Goal: Task Accomplishment & Management: Complete application form

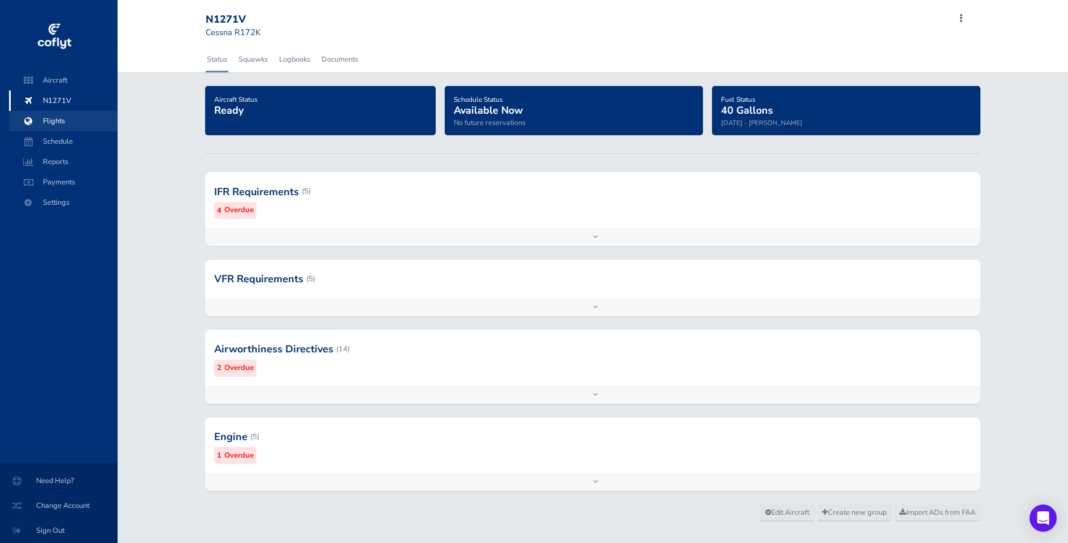
click at [59, 122] on span "Flights" at bounding box center [63, 121] width 86 height 20
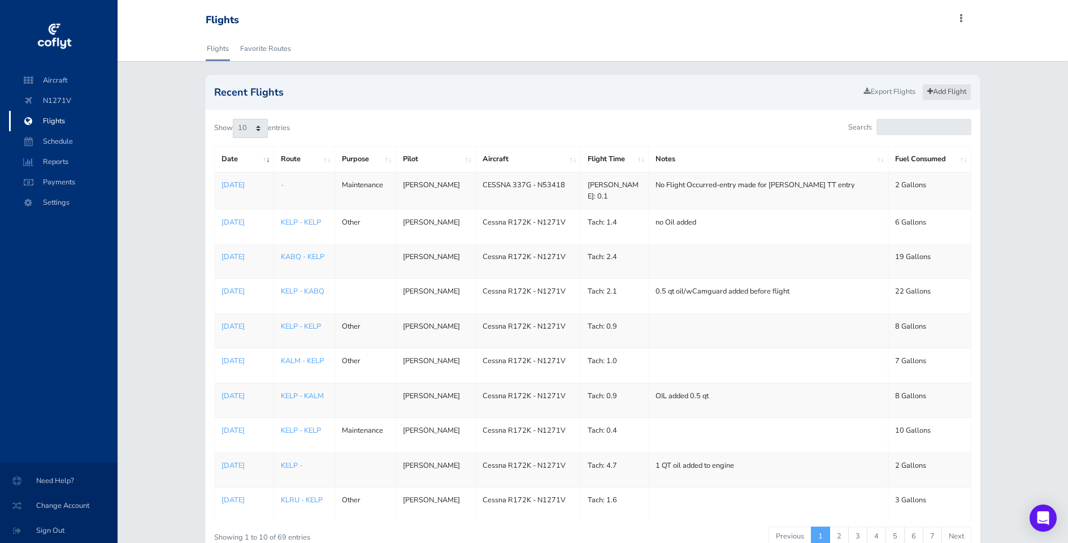
click at [945, 94] on link "Add Flight" at bounding box center [947, 92] width 49 height 16
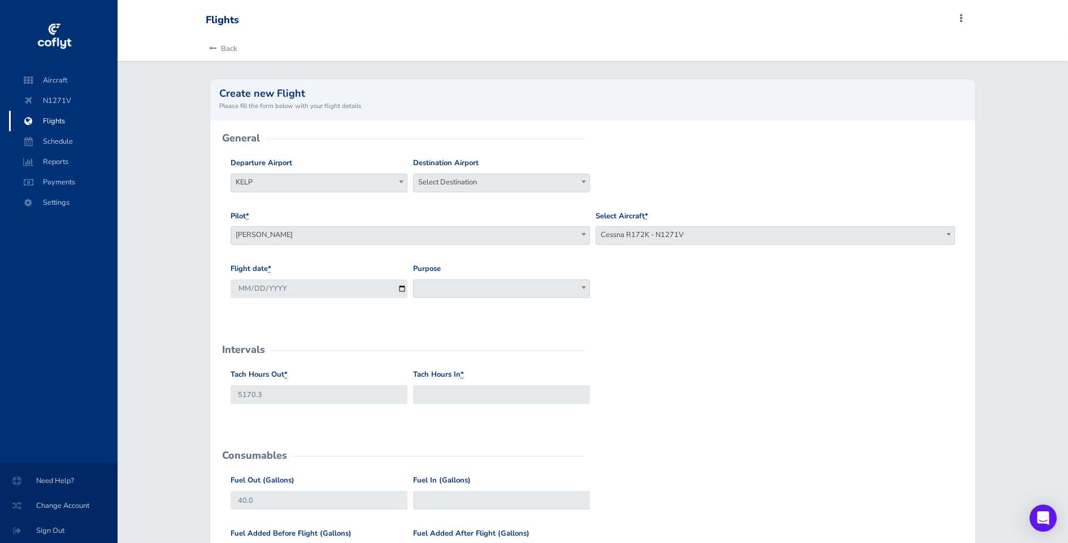
click at [488, 183] on span "Select Destination" at bounding box center [502, 182] width 176 height 16
type input "kelp"
select select "KELP"
click at [262, 289] on input "2025-08-31" at bounding box center [319, 288] width 177 height 19
type input "2025-08-04"
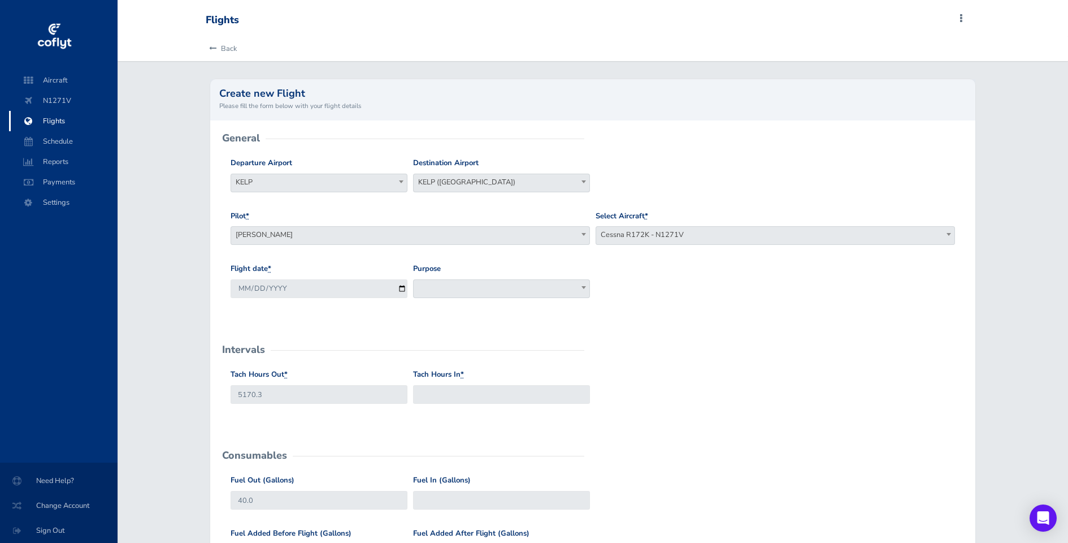
click at [348, 340] on form "General Departure Airport Select Departure KELP KELP Destination Airport Select…" at bounding box center [592, 490] width 747 height 702
click at [482, 291] on span at bounding box center [501, 288] width 177 height 19
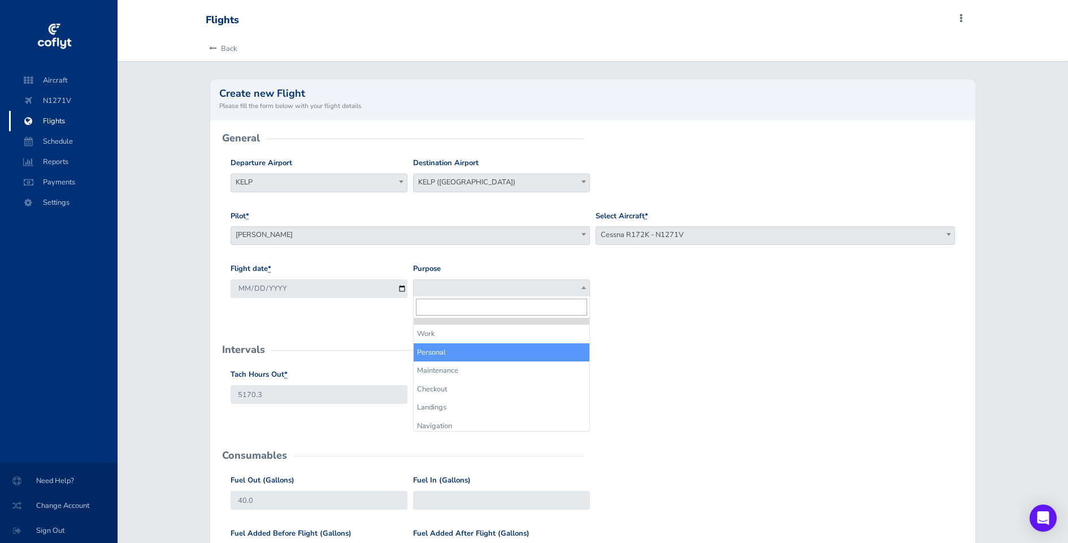
select select "Personal"
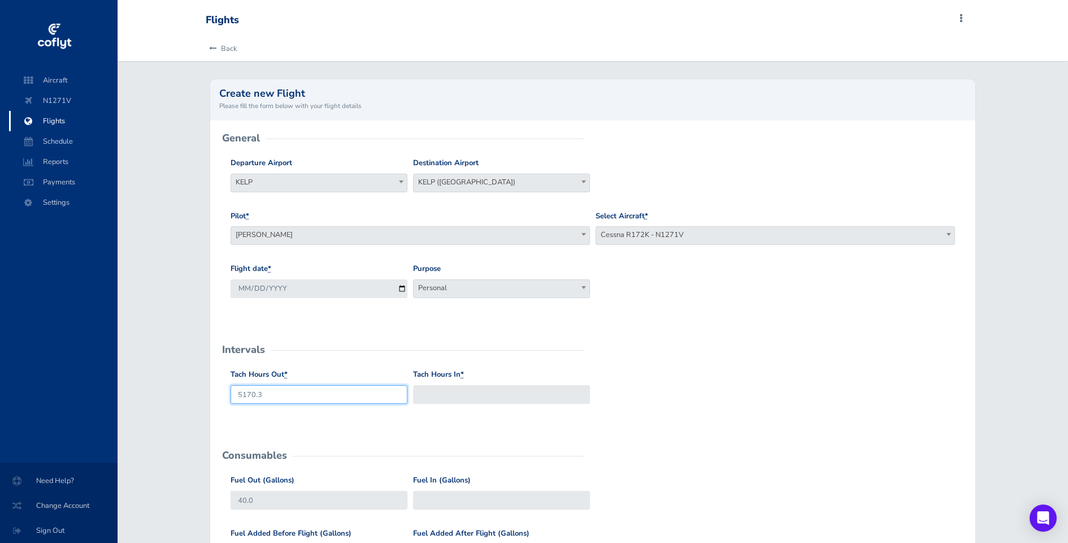
click at [282, 392] on input "5170.3" at bounding box center [319, 394] width 177 height 19
type input "5191.3"
type input "5193.3"
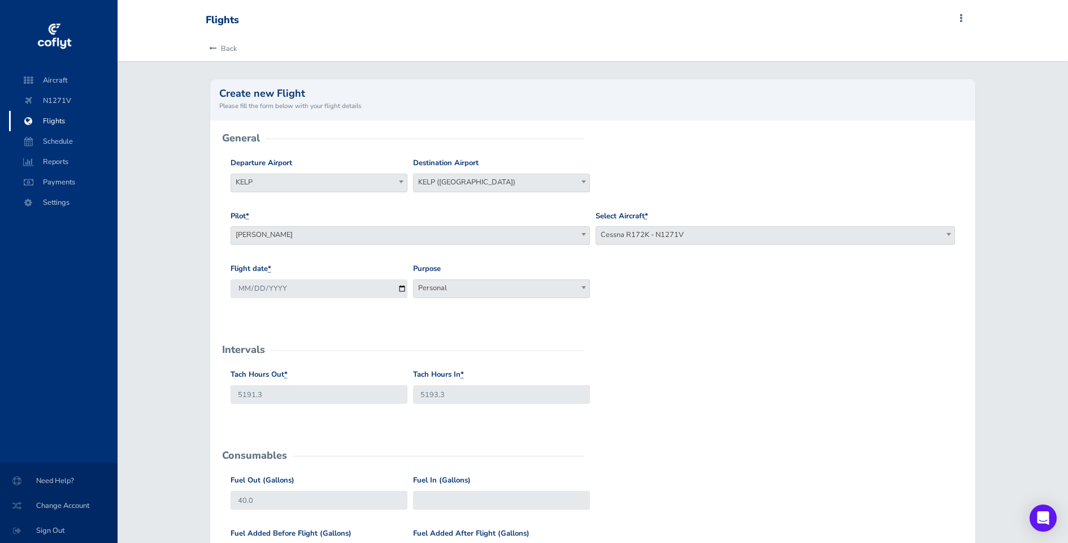
click at [682, 377] on div "Tach Hours Out * 5191.3 Tach Hours In * 5193.3" at bounding box center [593, 395] width 730 height 53
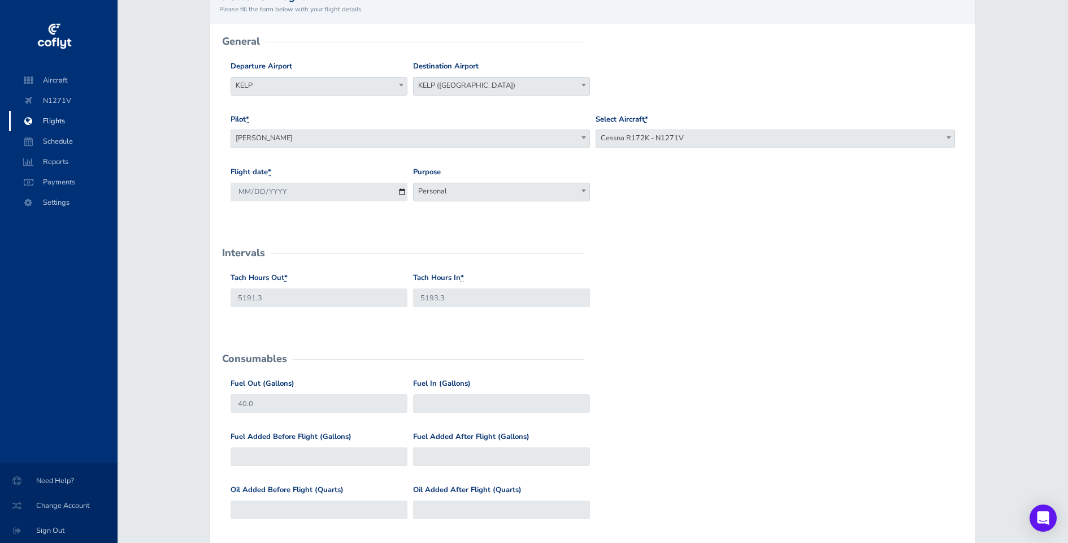
scroll to position [104, 0]
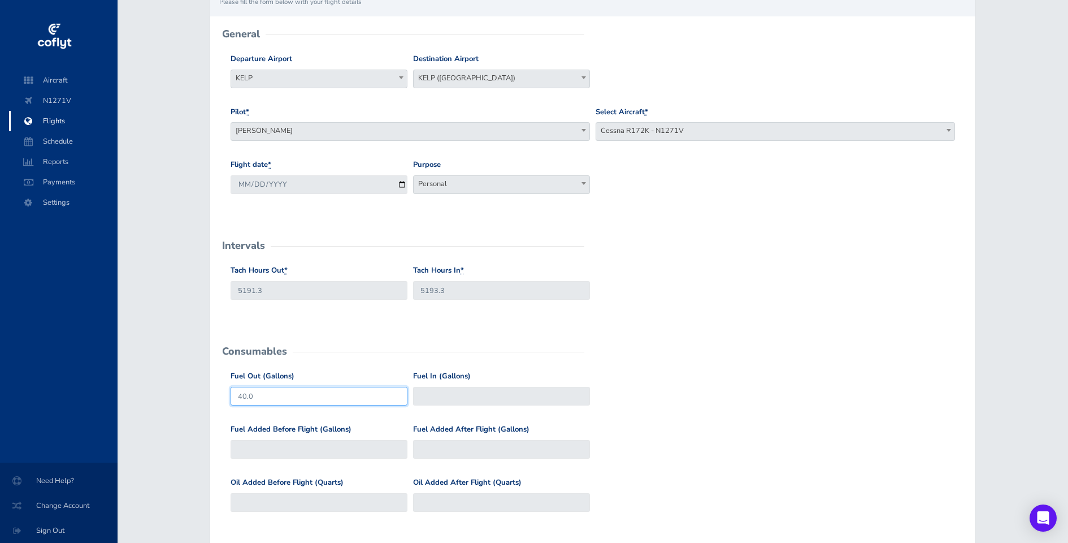
click at [277, 397] on input "40.0" at bounding box center [319, 396] width 177 height 19
click at [475, 390] on input "Fuel In (Gallons)" at bounding box center [501, 396] width 177 height 19
type input "35"
click at [318, 447] on input "Fuel Added Before Flight (Gallons)" at bounding box center [319, 449] width 177 height 19
type input "0"
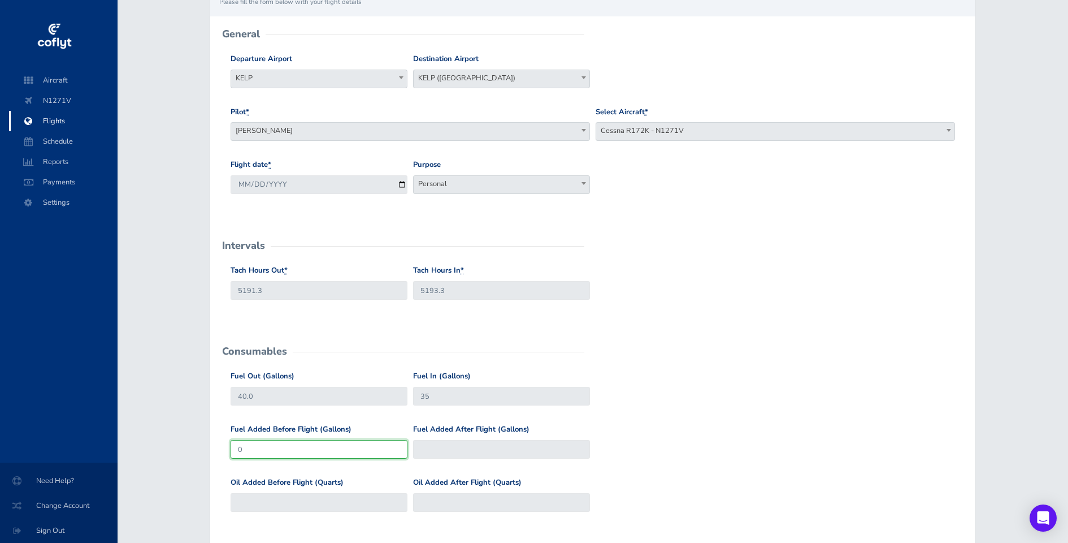
type input "40"
type input "0"
type input "2"
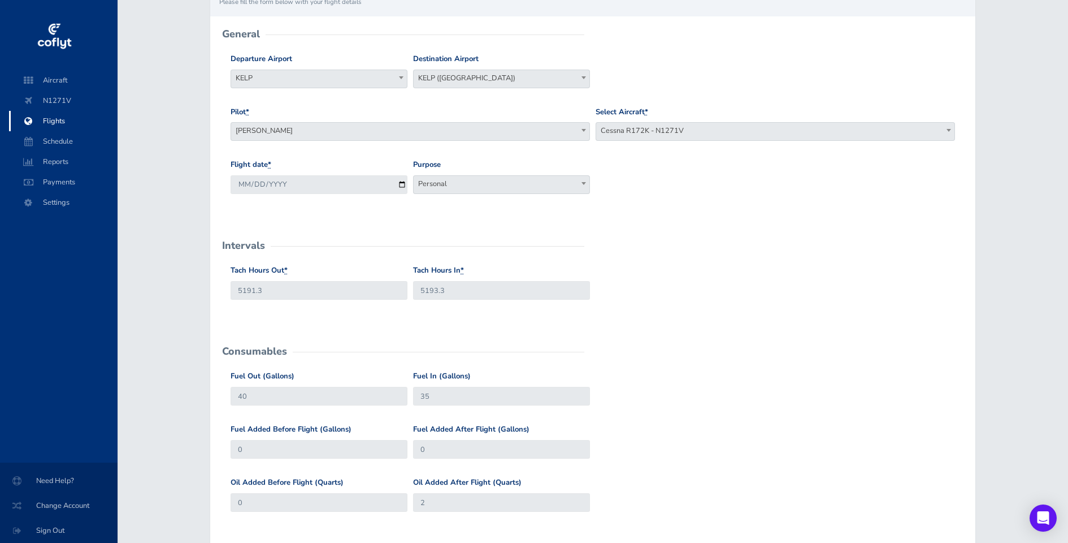
scroll to position [360, 0]
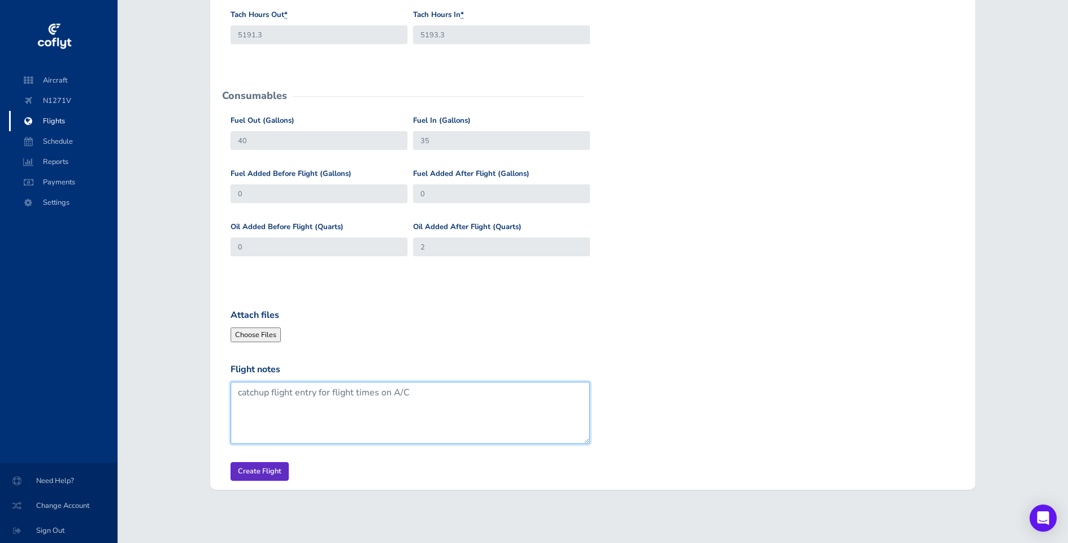
type textarea "catchup flight entry for flight times on A/C"
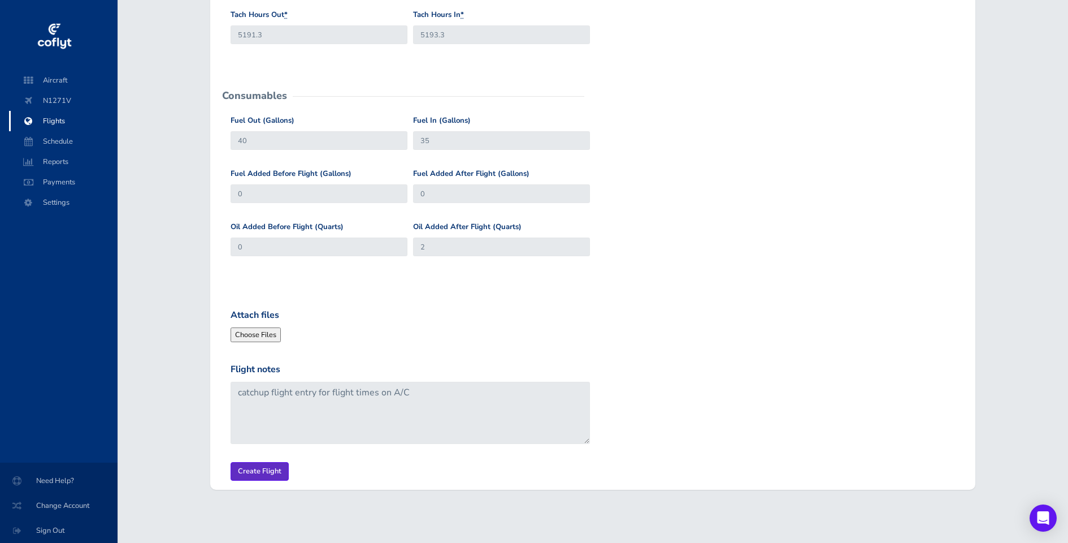
click at [265, 467] on input "Create Flight" at bounding box center [260, 471] width 58 height 19
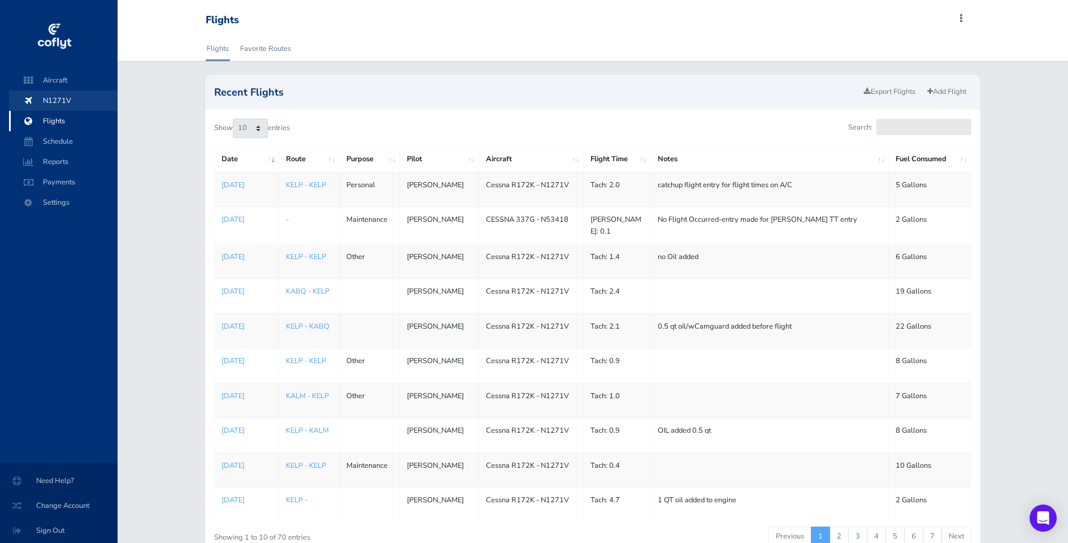
click at [59, 102] on span "N1271V" at bounding box center [63, 100] width 86 height 20
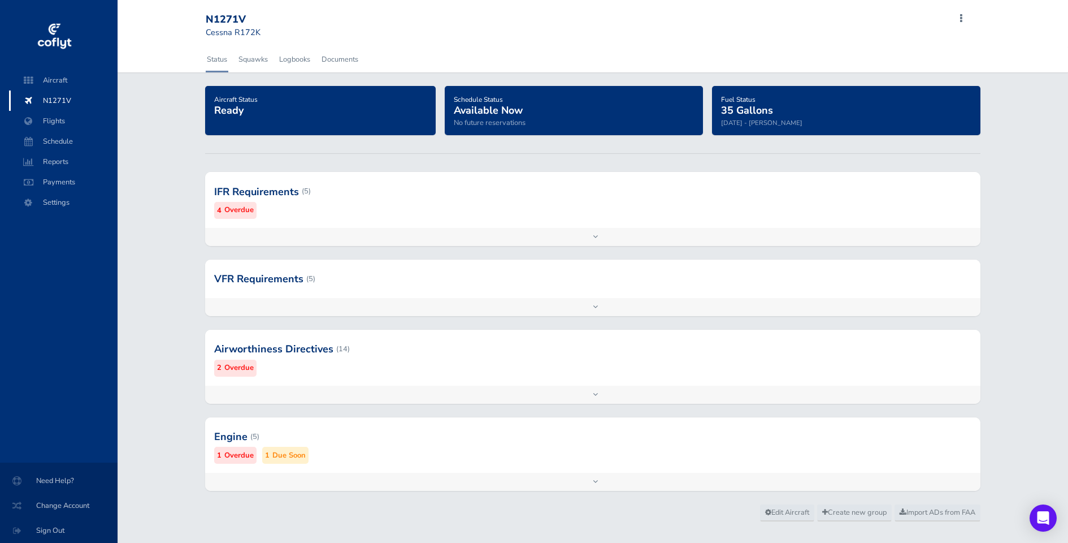
click at [235, 436] on div at bounding box center [593, 436] width 776 height 55
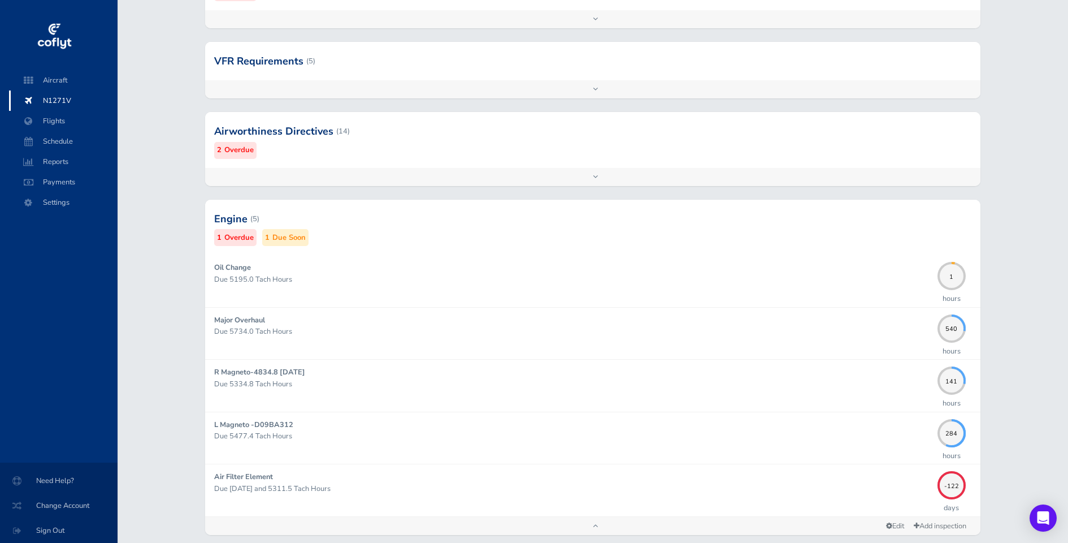
scroll to position [224, 0]
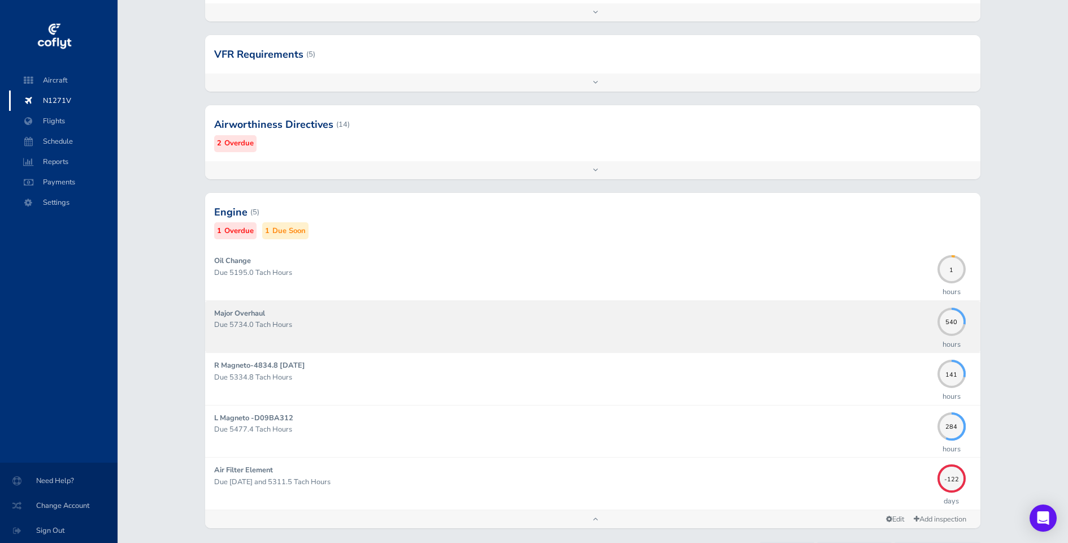
click at [232, 314] on strong "Major Overhaul" at bounding box center [239, 313] width 51 height 10
